Goal: Find specific page/section: Find specific page/section

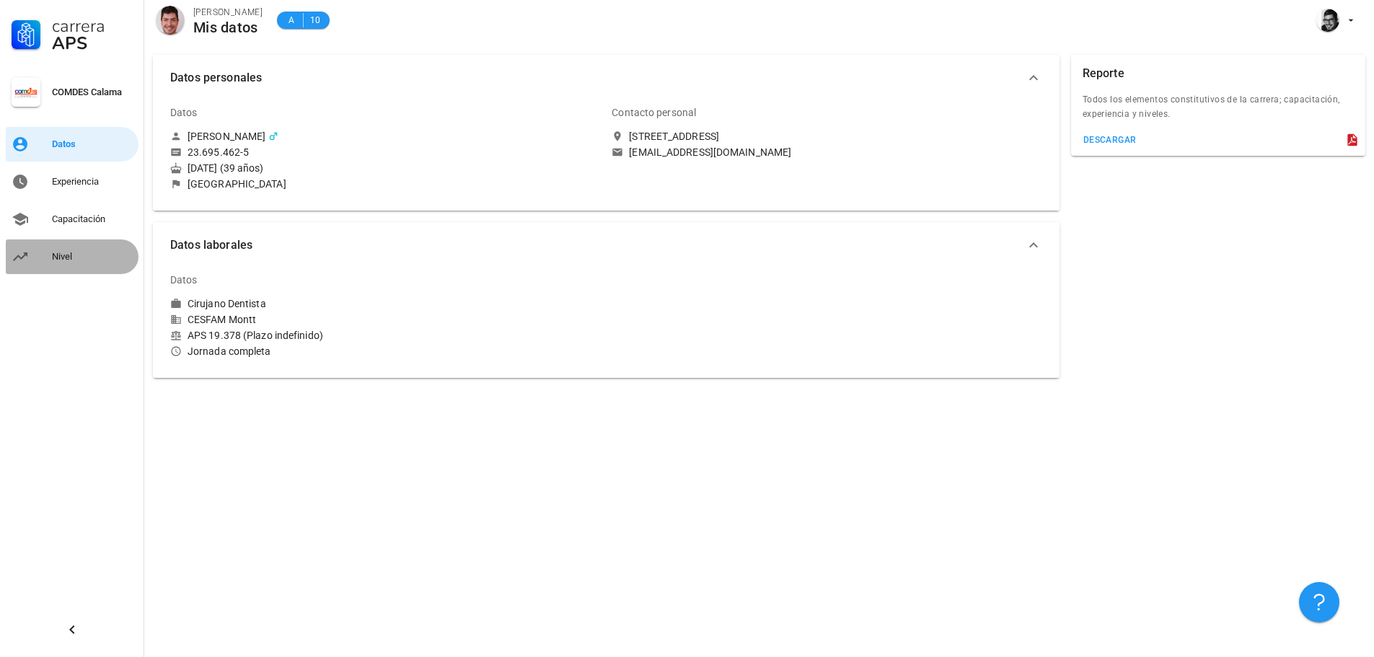
click at [58, 259] on div "Nivel" at bounding box center [92, 257] width 81 height 12
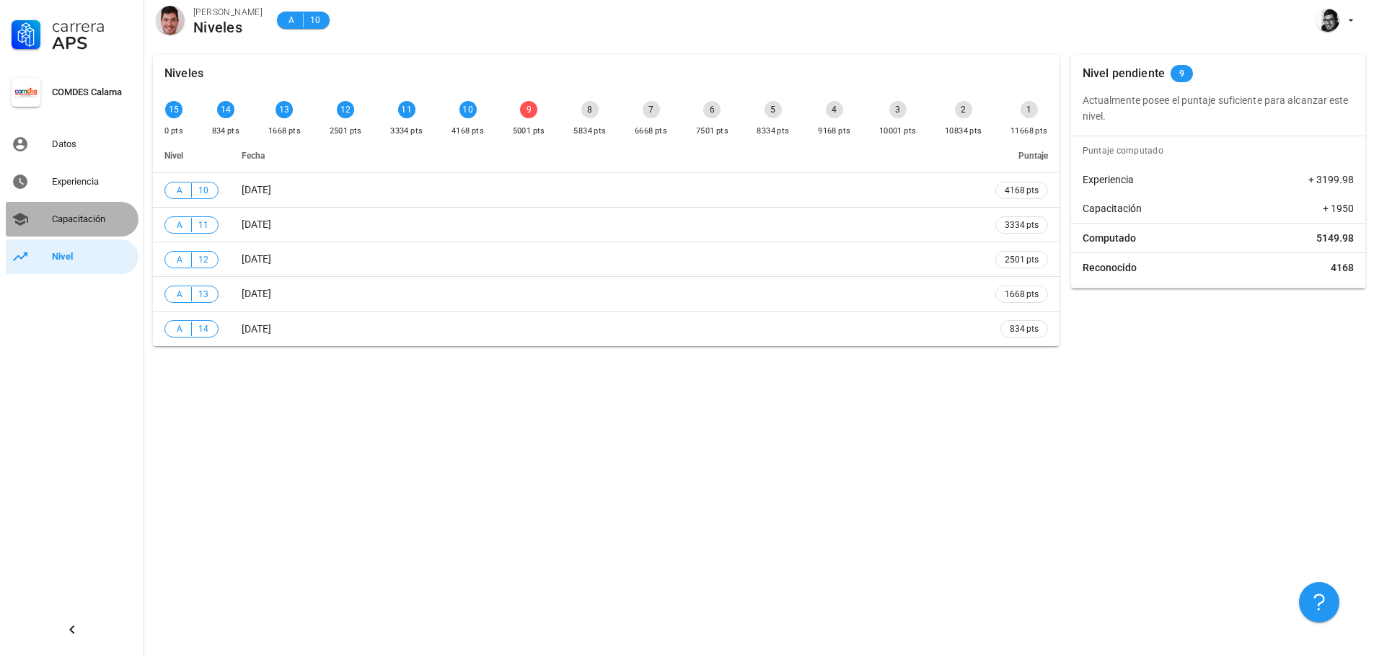
click at [66, 208] on div "Capacitación" at bounding box center [92, 219] width 81 height 23
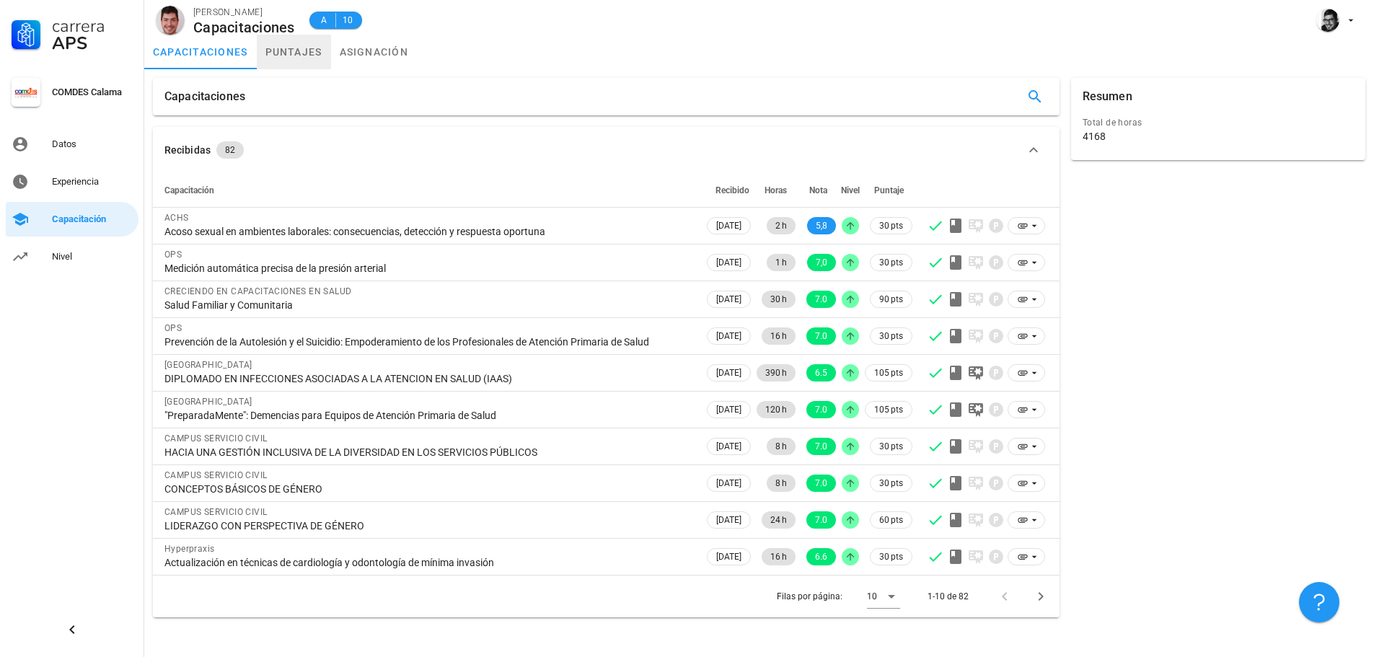
click at [317, 57] on link "puntajes" at bounding box center [294, 52] width 74 height 35
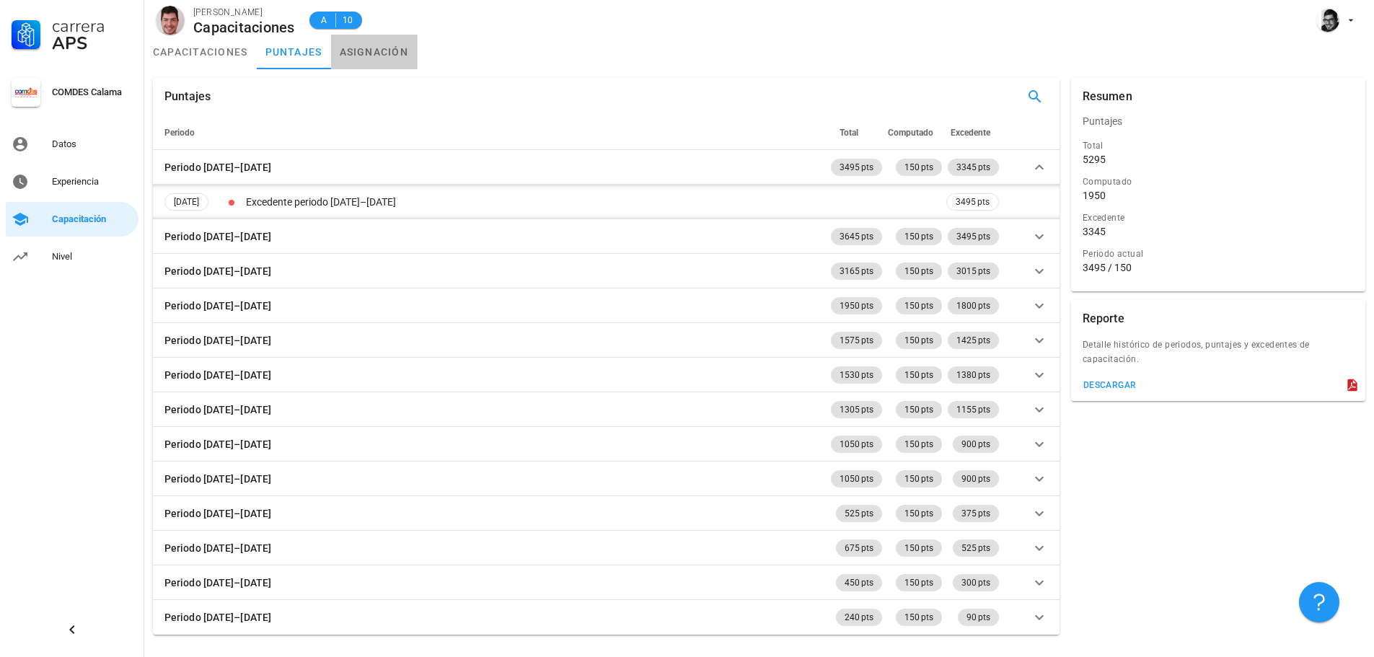
click at [355, 48] on link "asignación" at bounding box center [374, 52] width 87 height 35
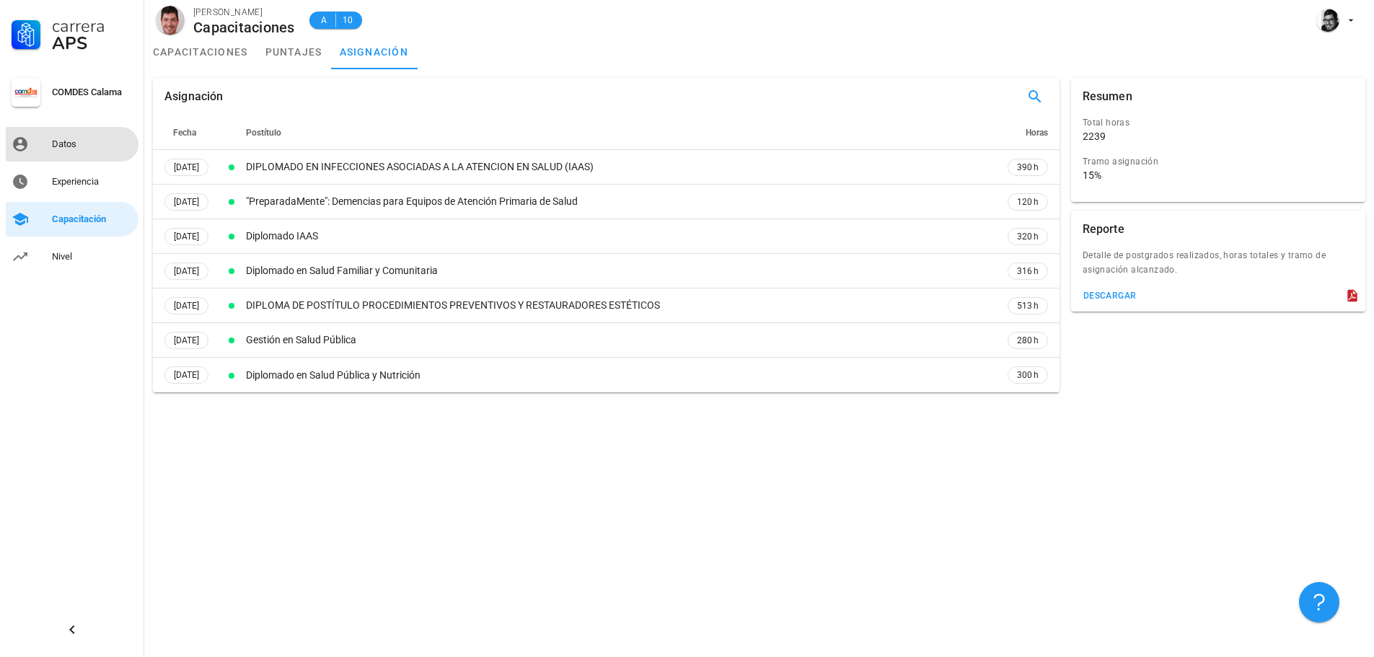
click at [59, 157] on link "Datos" at bounding box center [72, 144] width 133 height 35
